Goal: Task Accomplishment & Management: Use online tool/utility

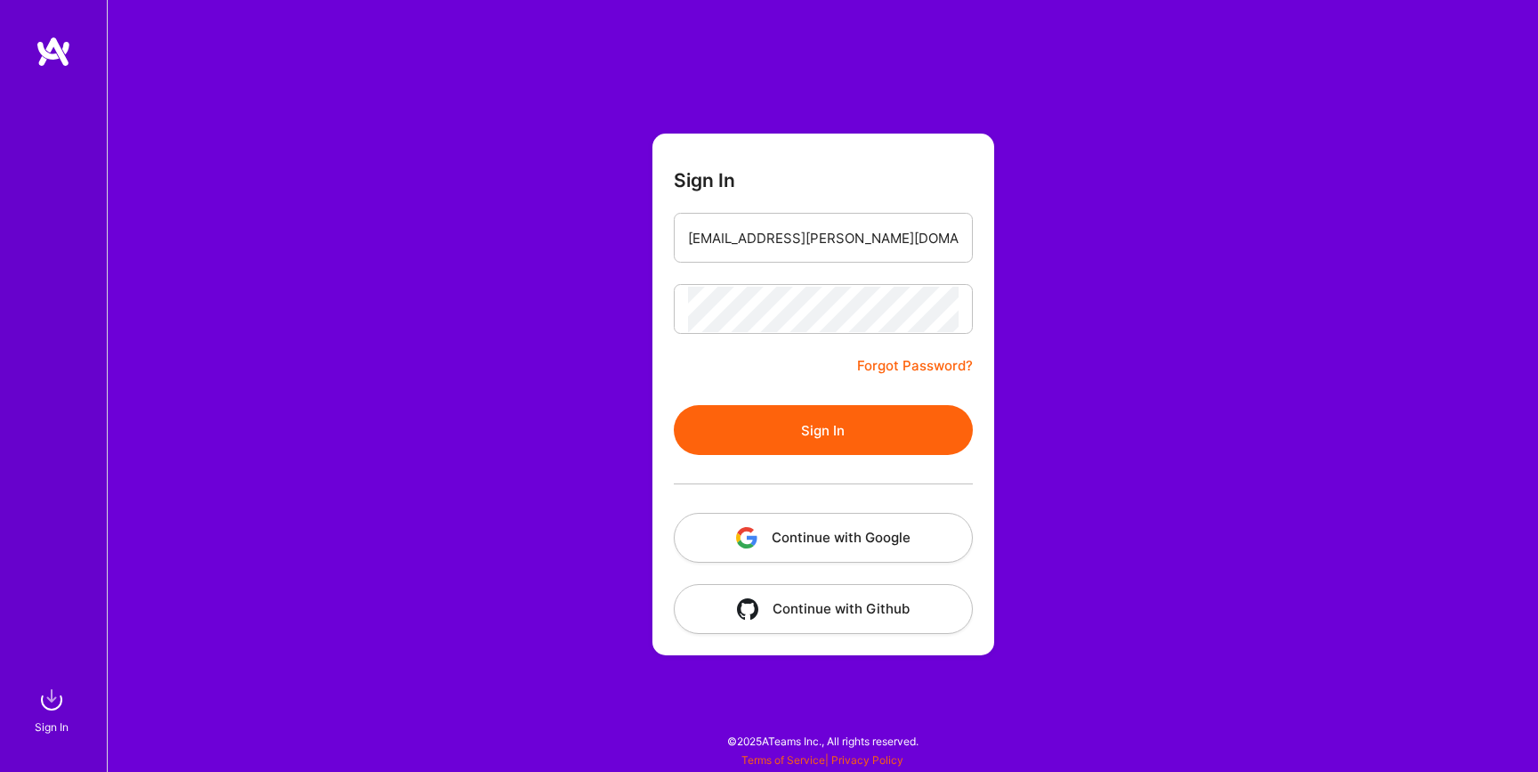
click at [803, 433] on button "Sign In" at bounding box center [823, 430] width 299 height 50
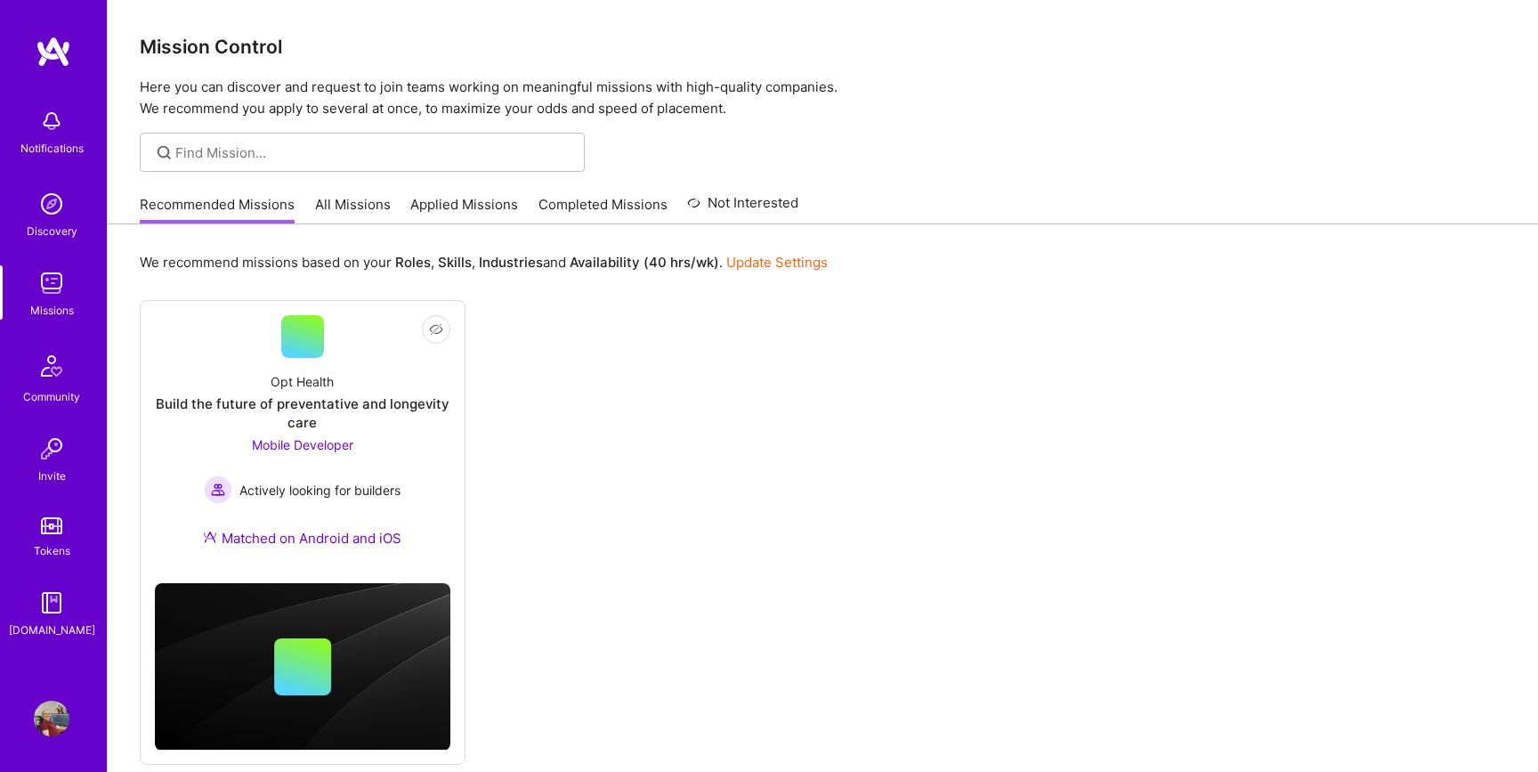
click at [359, 206] on link "All Missions" at bounding box center [353, 209] width 76 height 29
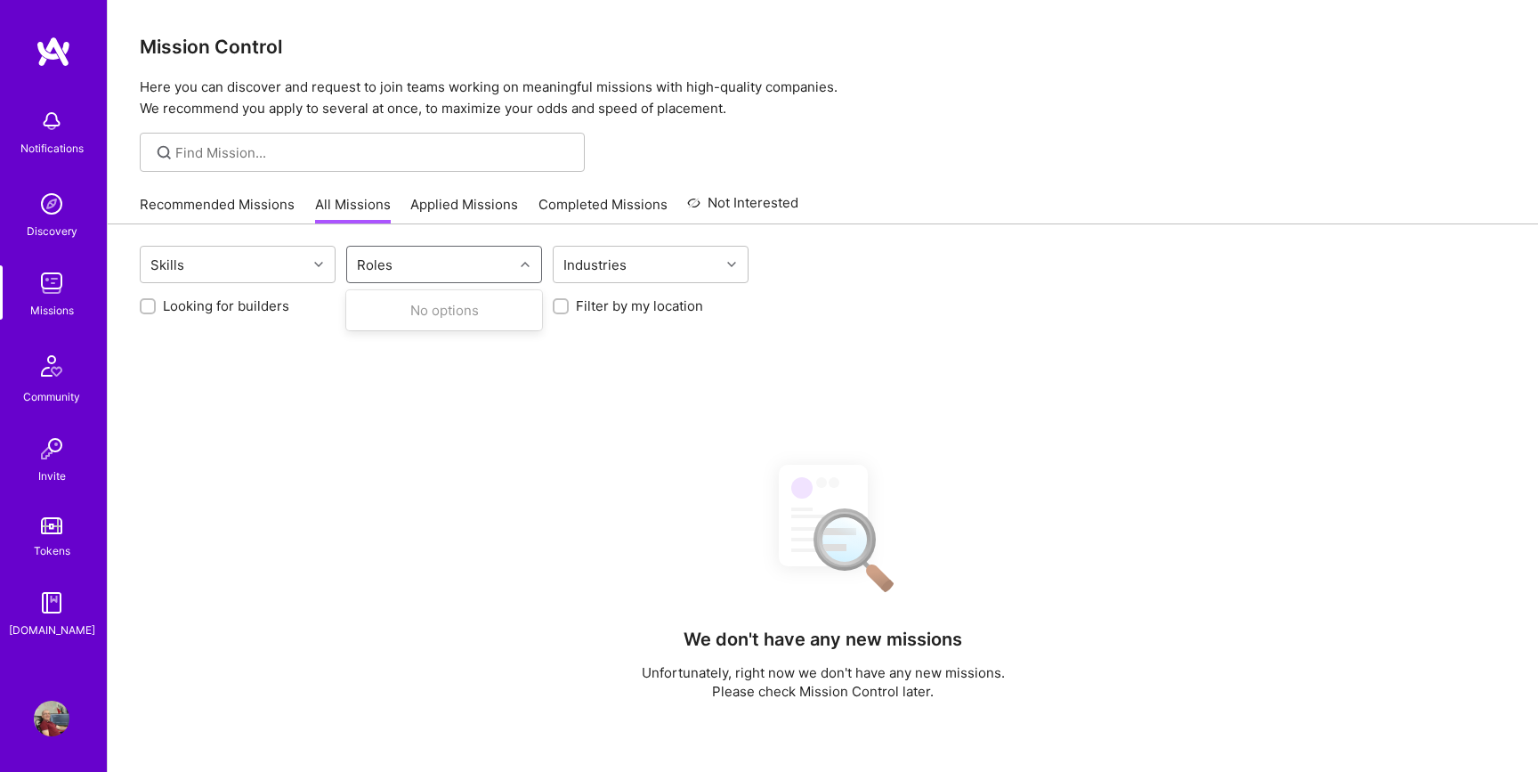
click at [394, 266] on div "Roles" at bounding box center [374, 265] width 45 height 26
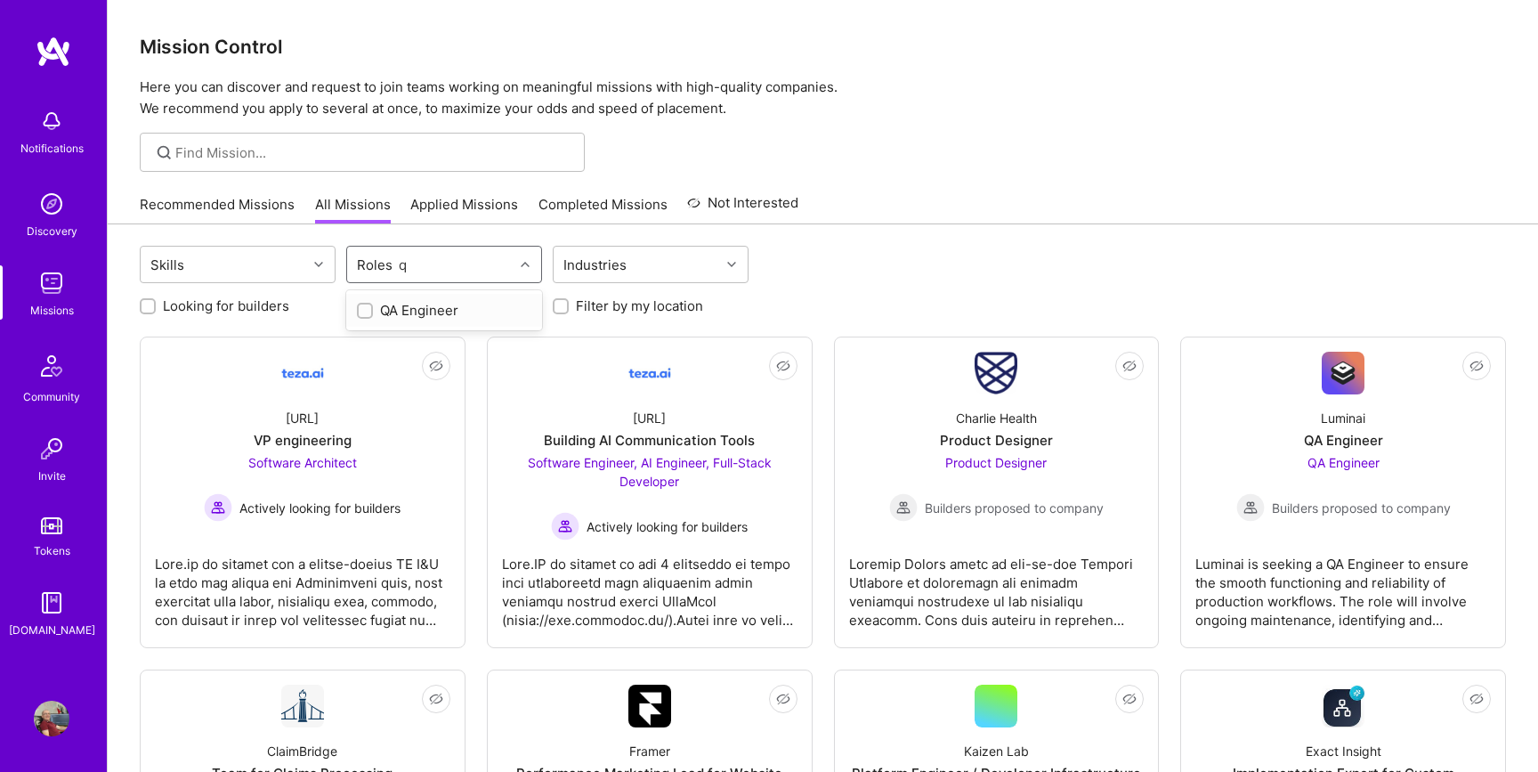
type input "qa"
click at [388, 312] on div "QA Engineer" at bounding box center [444, 310] width 174 height 19
checkbox input "true"
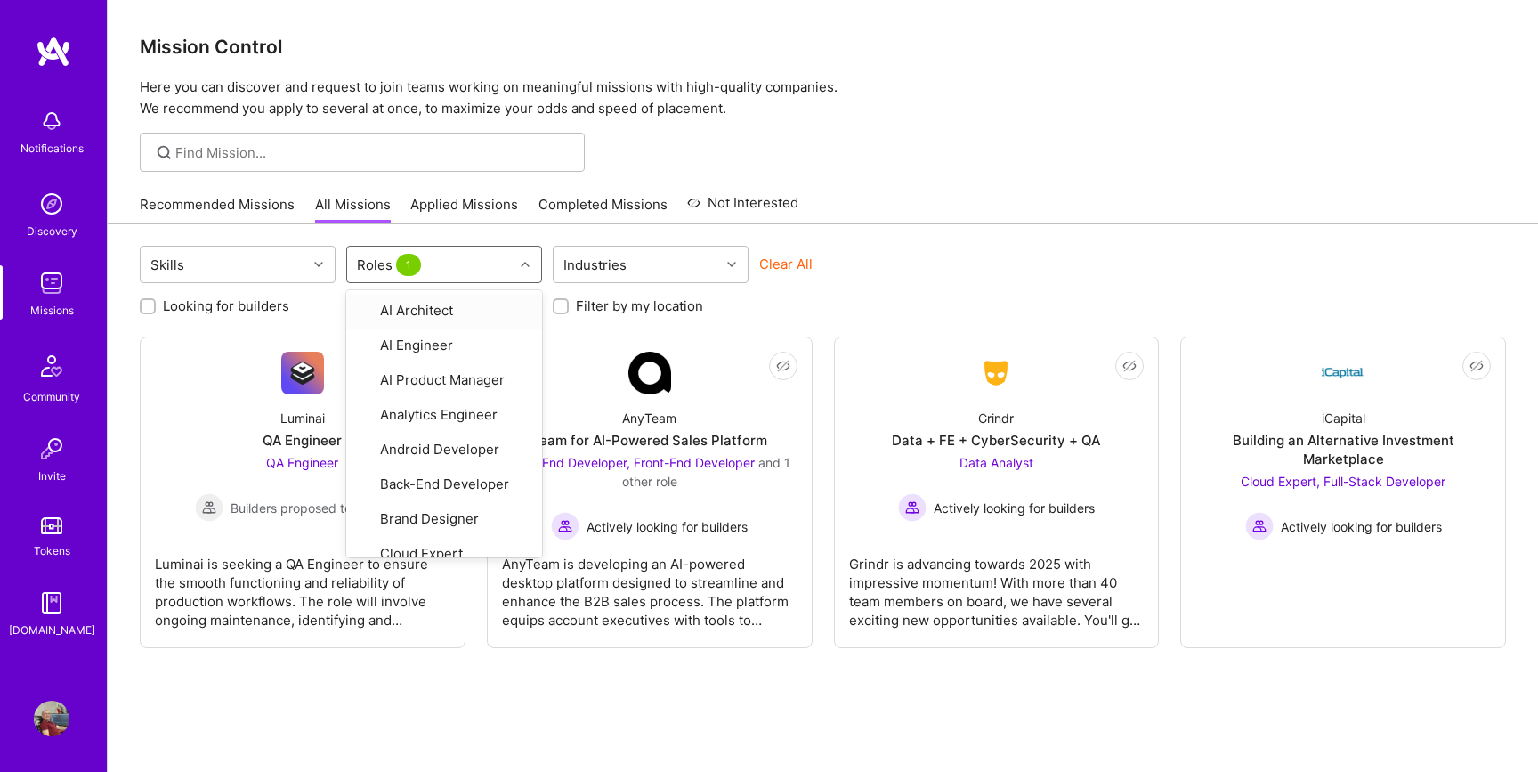
click at [1077, 206] on div "Recommended Missions All Missions Applied Missions Completed Missions Not Inter…" at bounding box center [823, 204] width 1366 height 38
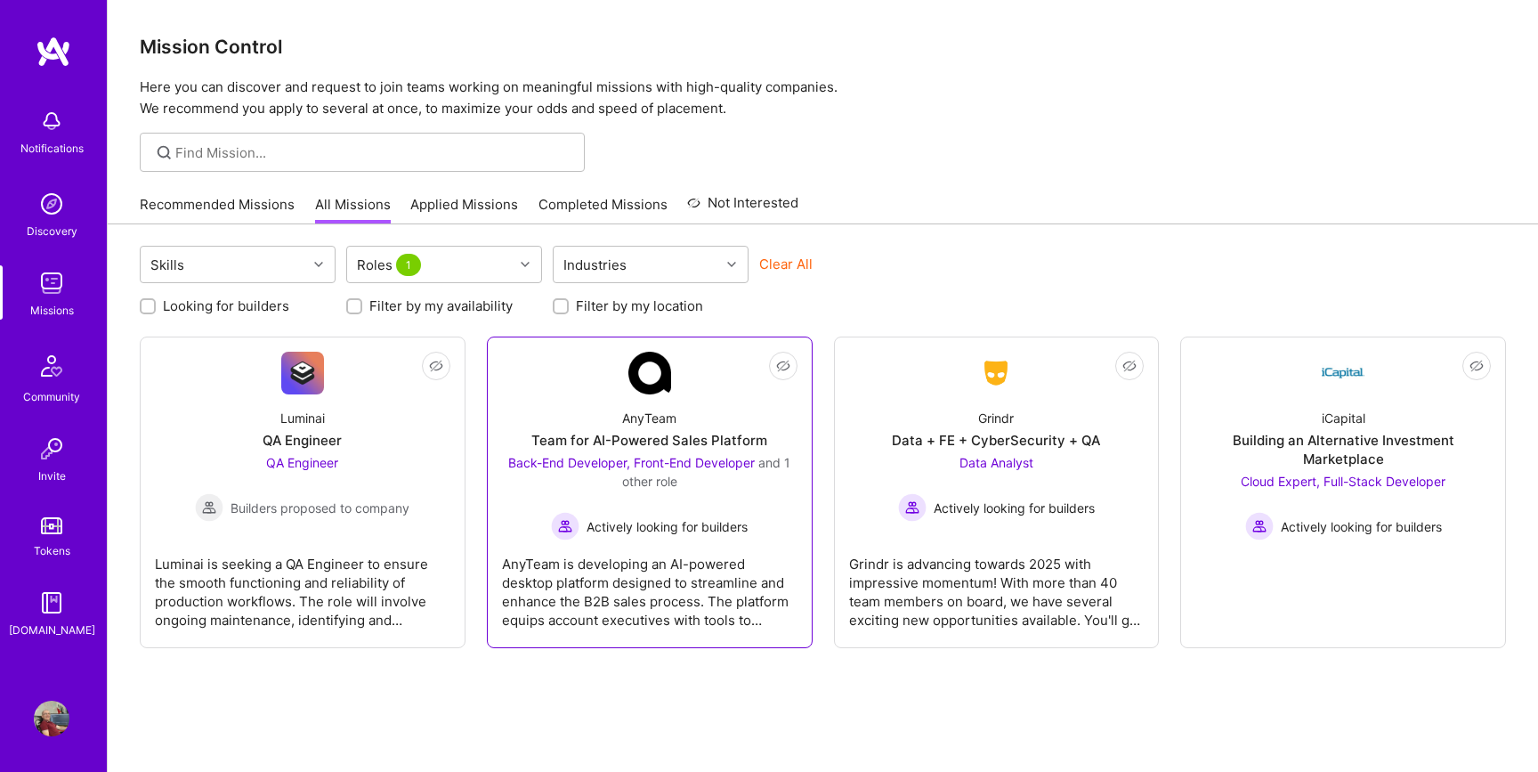
click at [674, 426] on div "AnyTeam" at bounding box center [649, 418] width 54 height 19
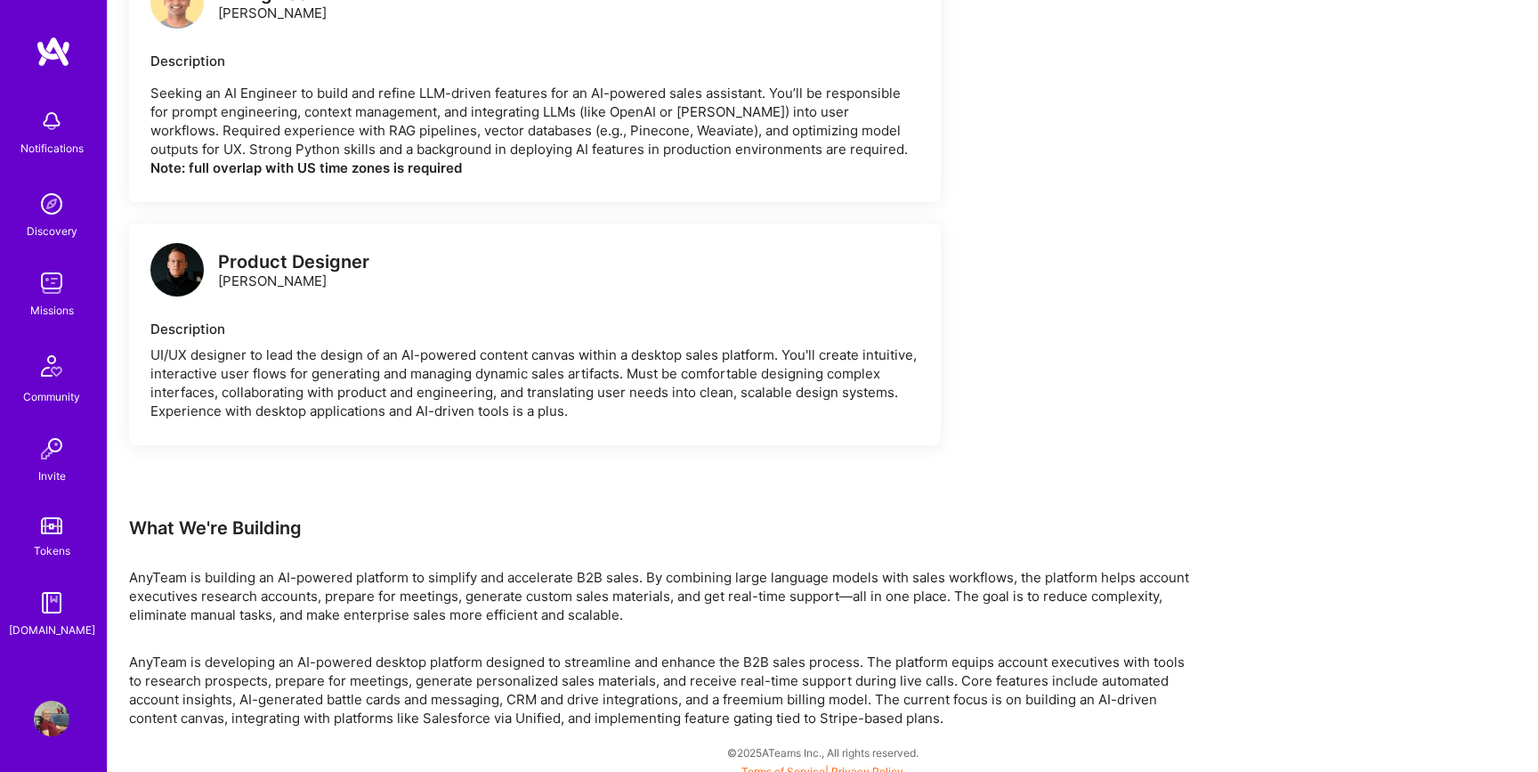
scroll to position [2237, 0]
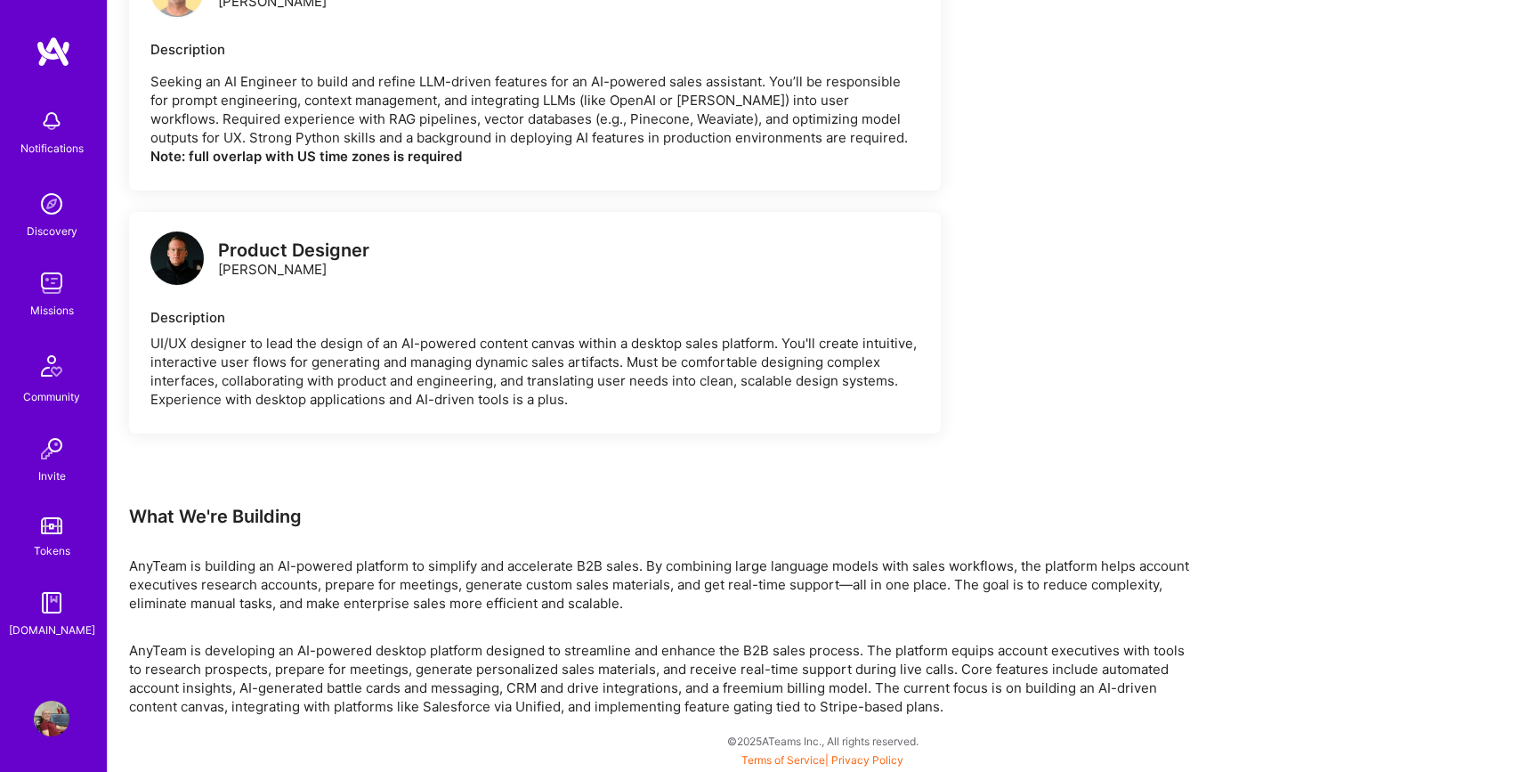
click at [47, 122] on img at bounding box center [52, 121] width 36 height 36
